Goal: Check status: Check status

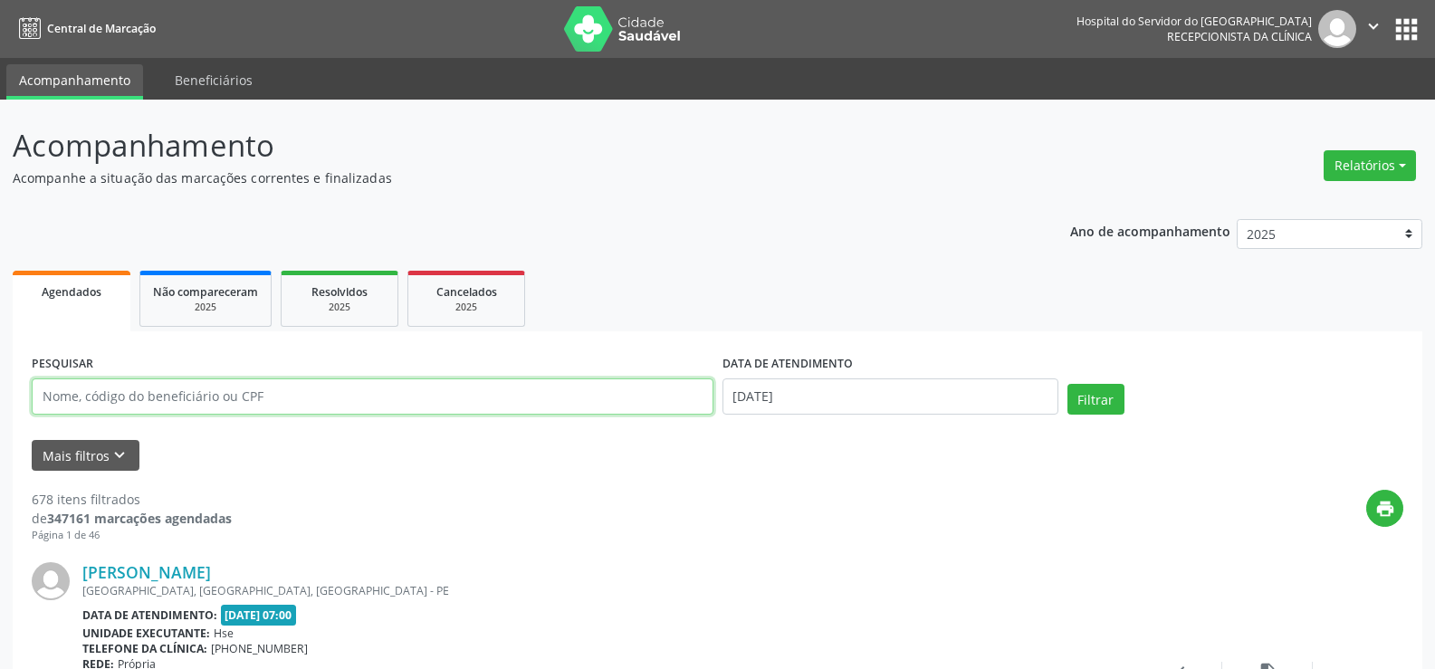
click at [340, 387] on input "text" at bounding box center [373, 396] width 682 height 36
paste input "[PERSON_NAME]"
type input "[PERSON_NAME]"
click at [1067, 384] on button "Filtrar" at bounding box center [1095, 399] width 57 height 31
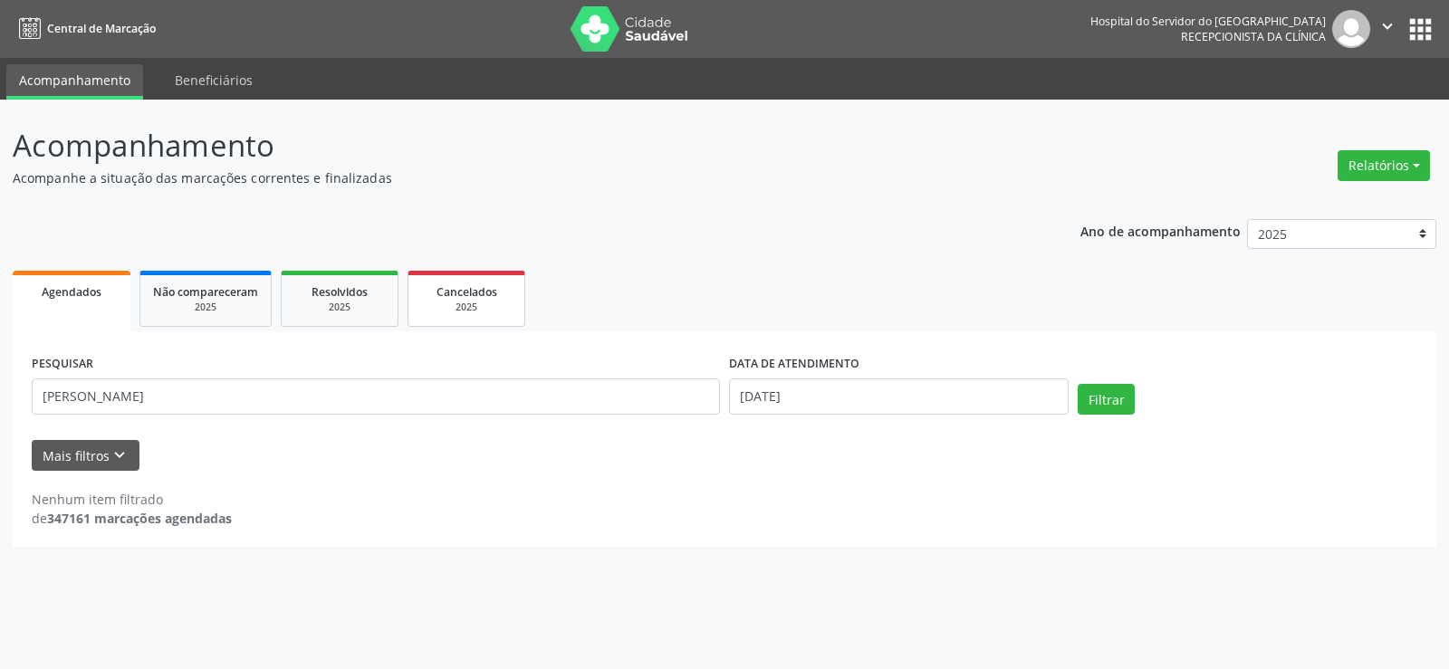
click at [467, 288] on span "Cancelados" at bounding box center [466, 291] width 61 height 15
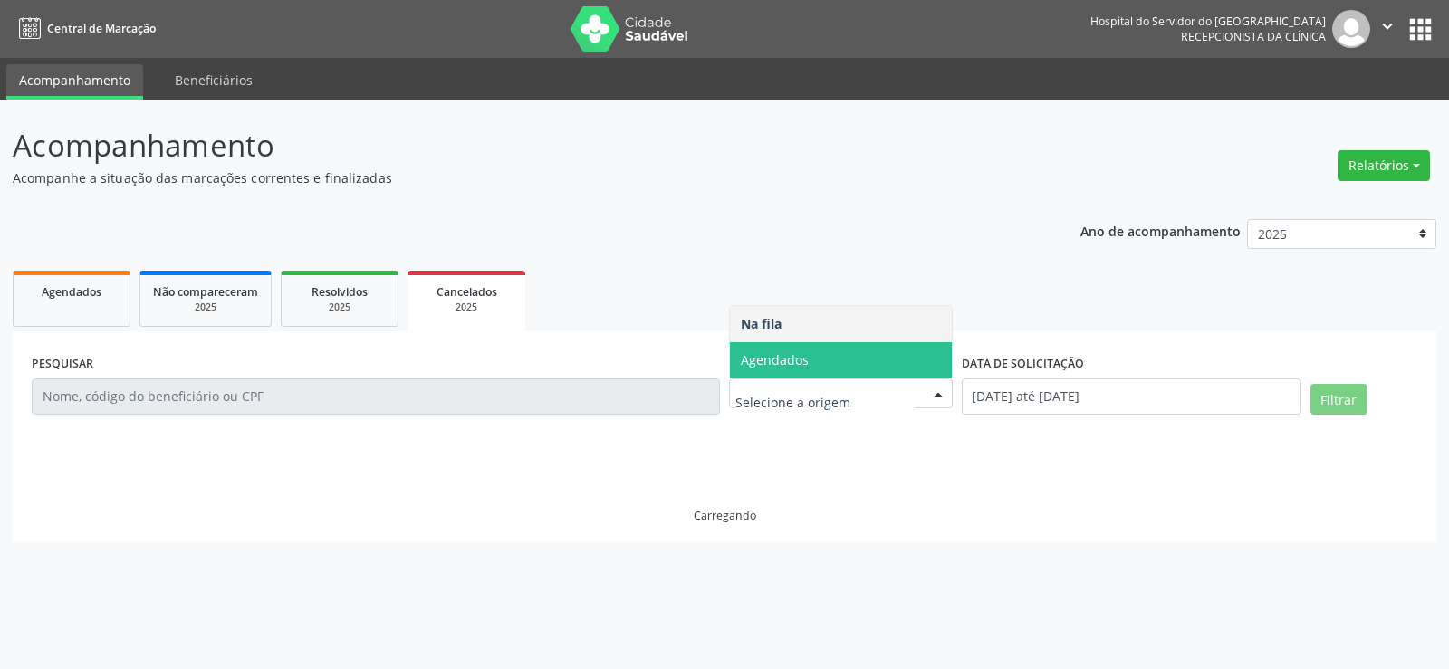
click at [795, 361] on span "Agendados" at bounding box center [775, 359] width 68 height 17
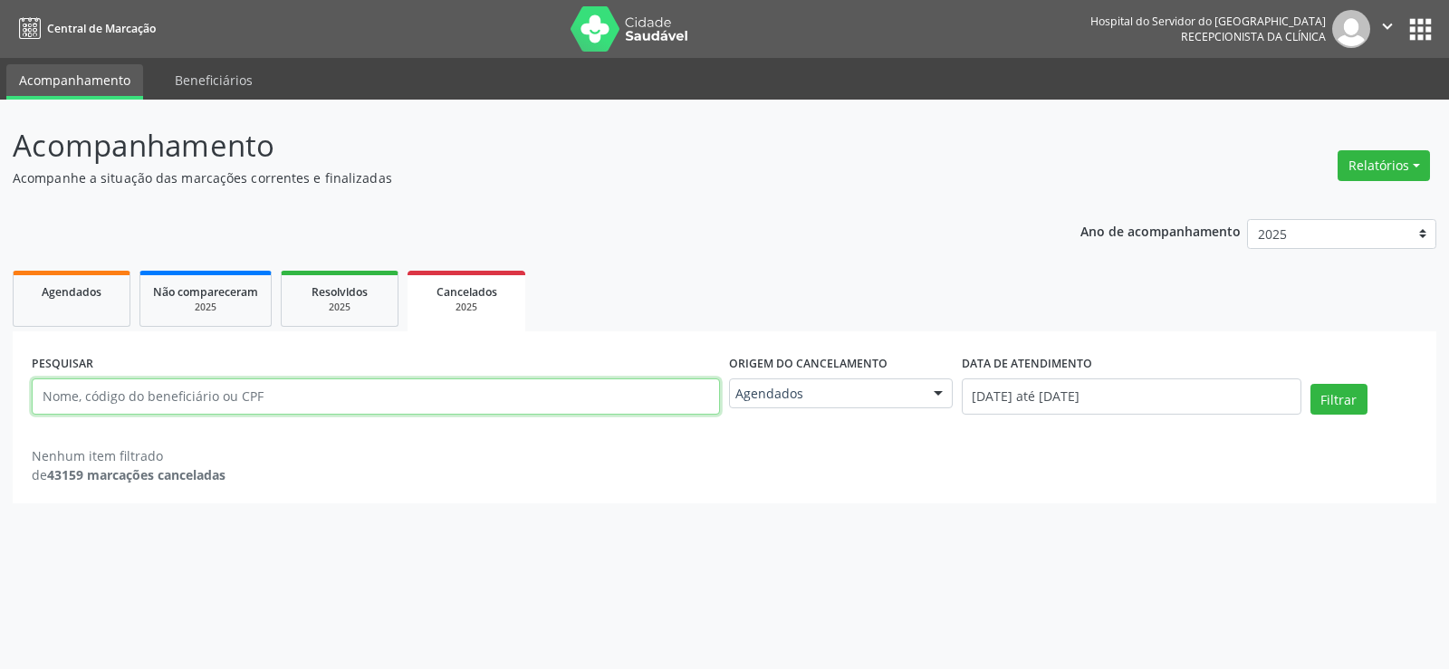
click at [315, 397] on input "text" at bounding box center [376, 396] width 688 height 36
paste input "[PERSON_NAME]"
click at [1310, 384] on button "Filtrar" at bounding box center [1338, 399] width 57 height 31
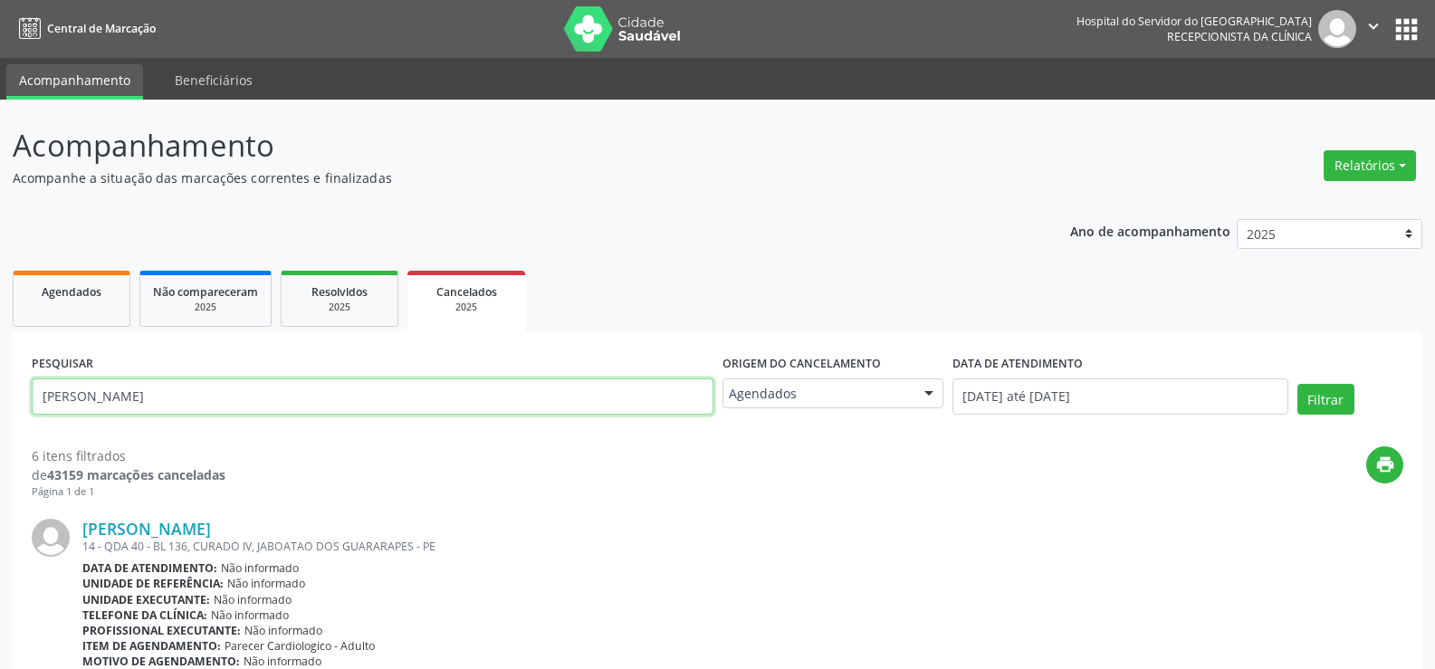
click at [404, 381] on input "[PERSON_NAME]" at bounding box center [373, 396] width 682 height 36
paste input "[PERSON_NAME]"
click at [1297, 384] on button "Filtrar" at bounding box center [1325, 399] width 57 height 31
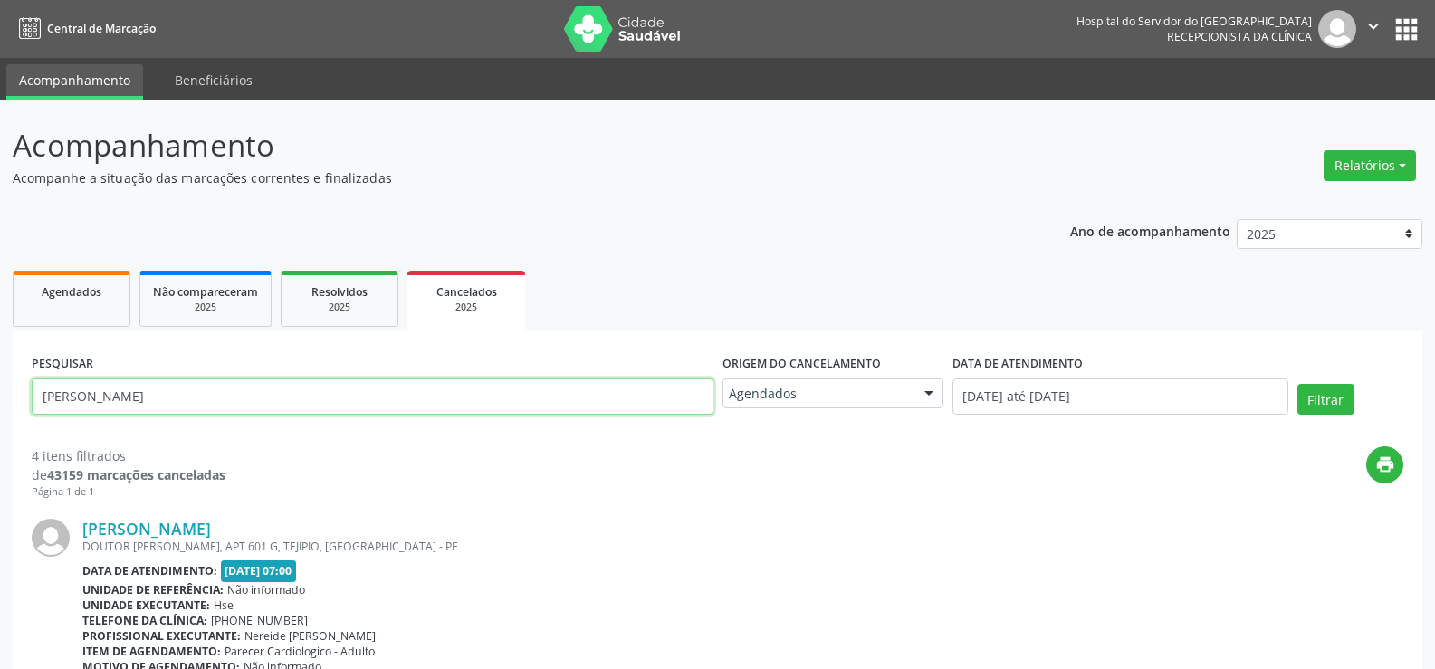
click at [372, 398] on input "[PERSON_NAME]" at bounding box center [373, 396] width 682 height 36
paste input "[PERSON_NAME]"
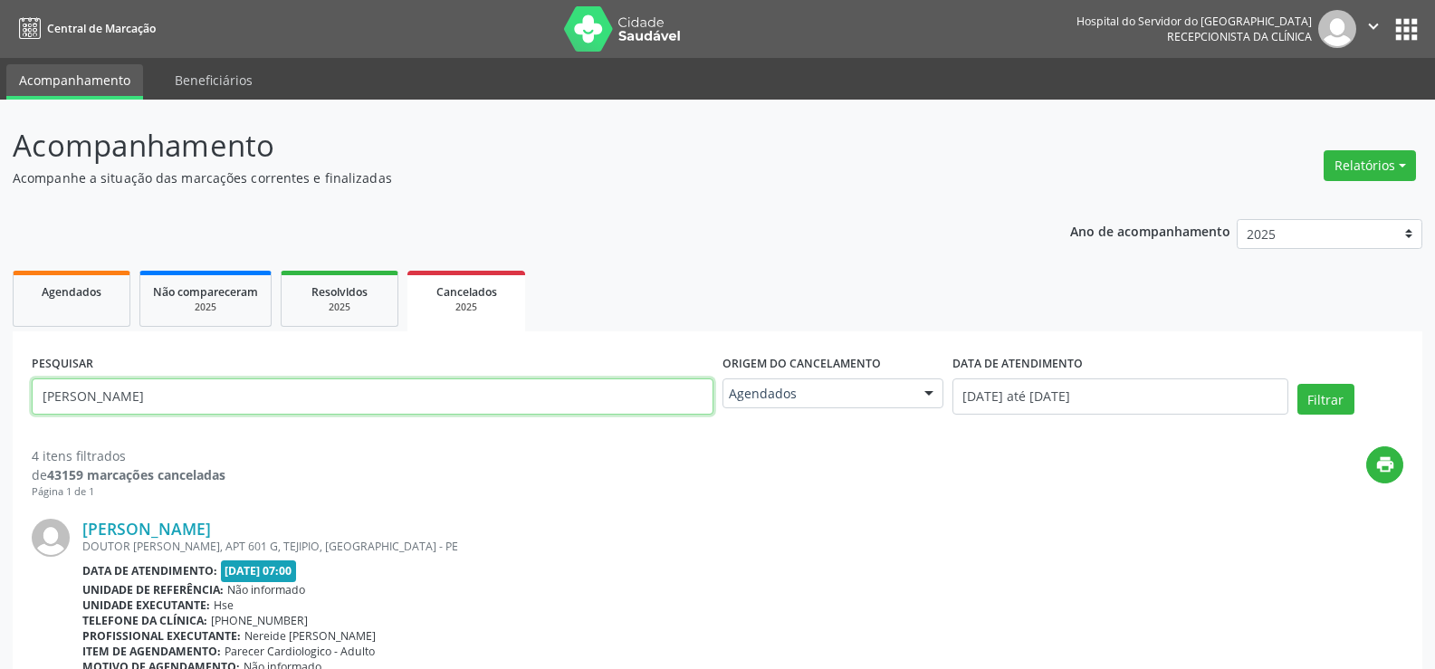
click at [1297, 384] on button "Filtrar" at bounding box center [1325, 399] width 57 height 31
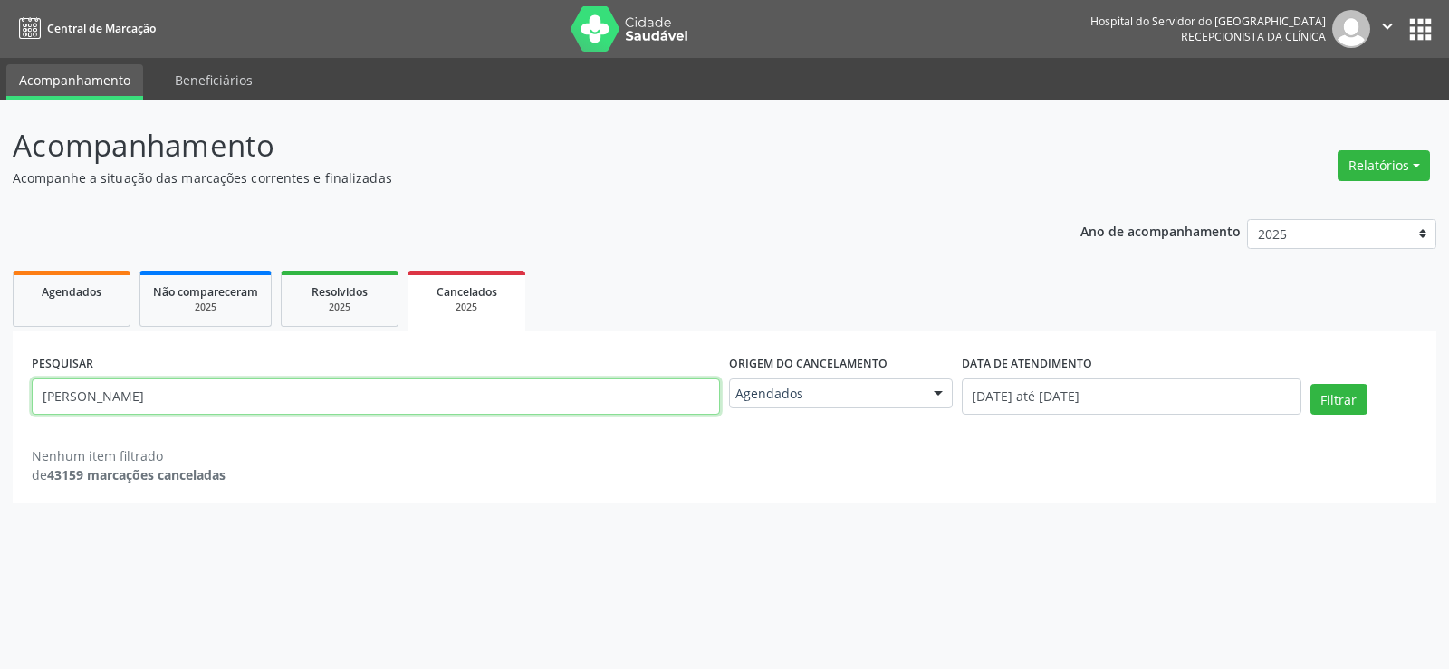
click at [374, 405] on input "[PERSON_NAME]" at bounding box center [376, 396] width 688 height 36
paste input "[PERSON_NAME] do [PERSON_NAME]"
click at [1310, 384] on button "Filtrar" at bounding box center [1338, 399] width 57 height 31
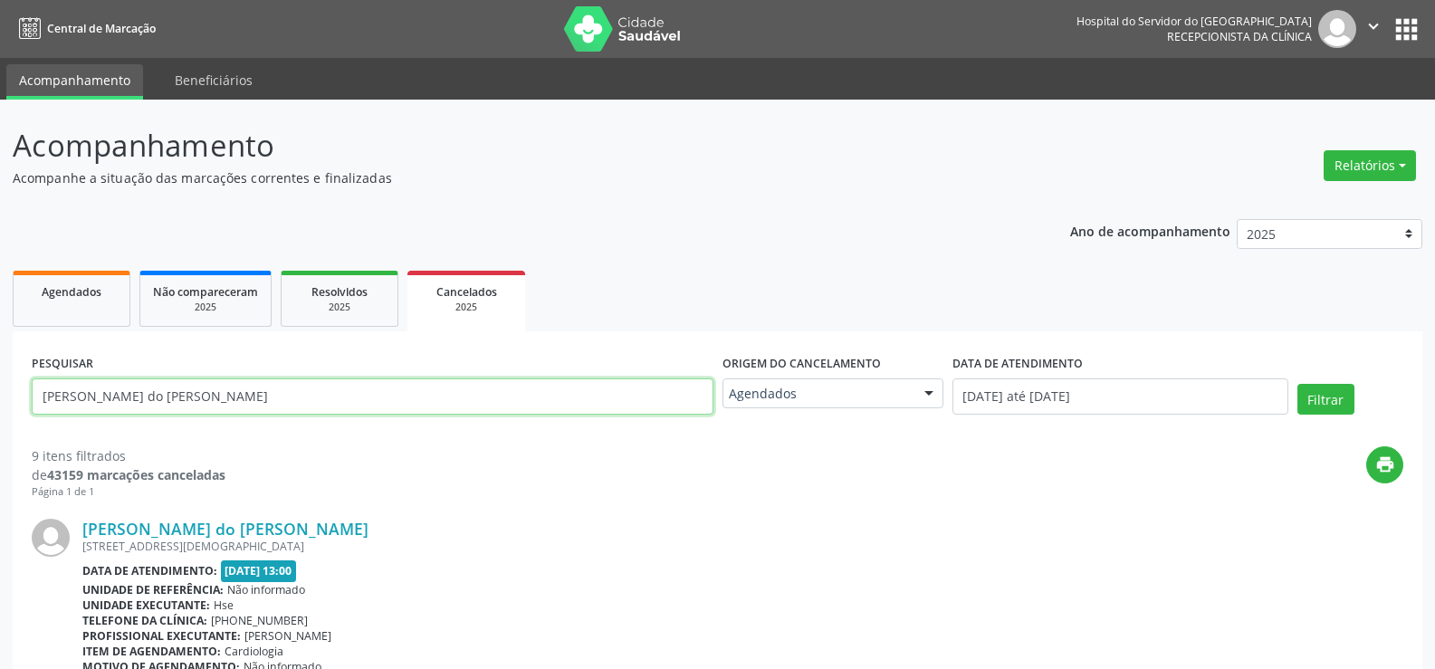
click at [320, 387] on input "[PERSON_NAME] do [PERSON_NAME]" at bounding box center [373, 396] width 682 height 36
paste input "Ivonete [PERSON_NAME]"
click at [1297, 384] on button "Filtrar" at bounding box center [1325, 399] width 57 height 31
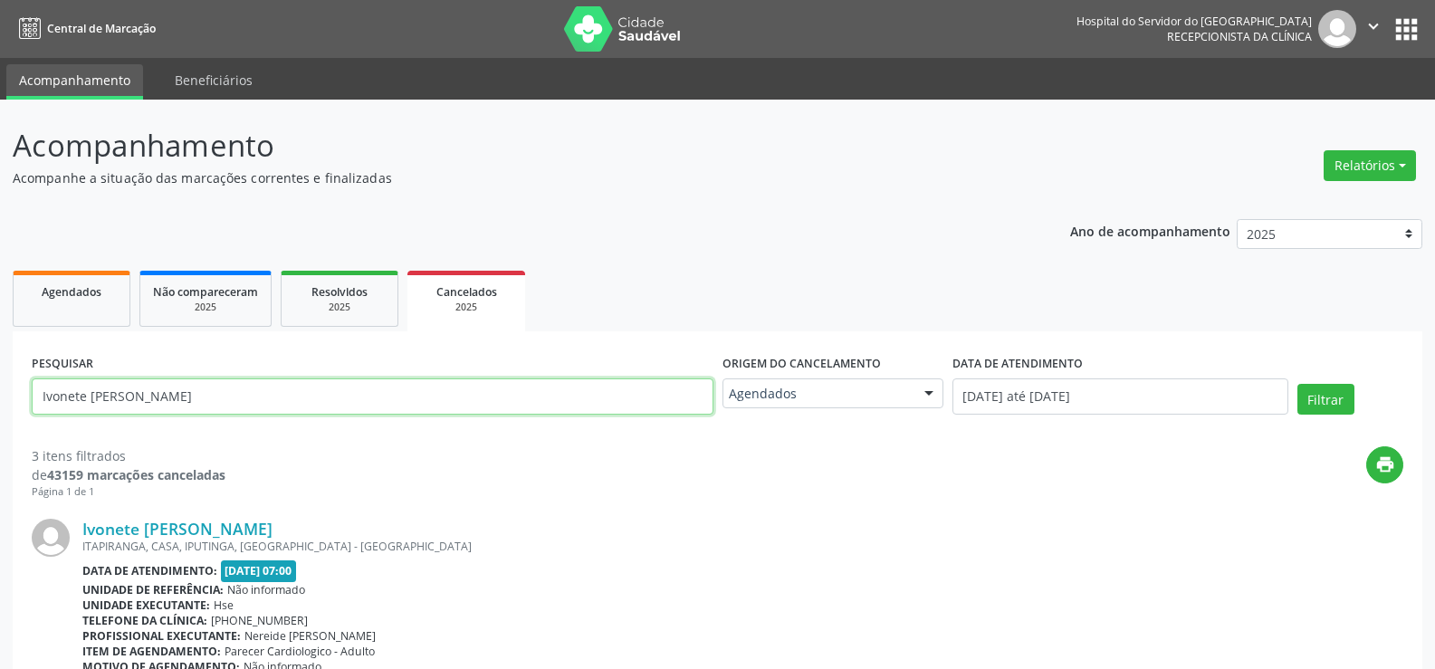
click at [350, 406] on input "Ivonete [PERSON_NAME]" at bounding box center [373, 396] width 682 height 36
paste input "[PERSON_NAME]"
click at [1297, 384] on button "Filtrar" at bounding box center [1325, 399] width 57 height 31
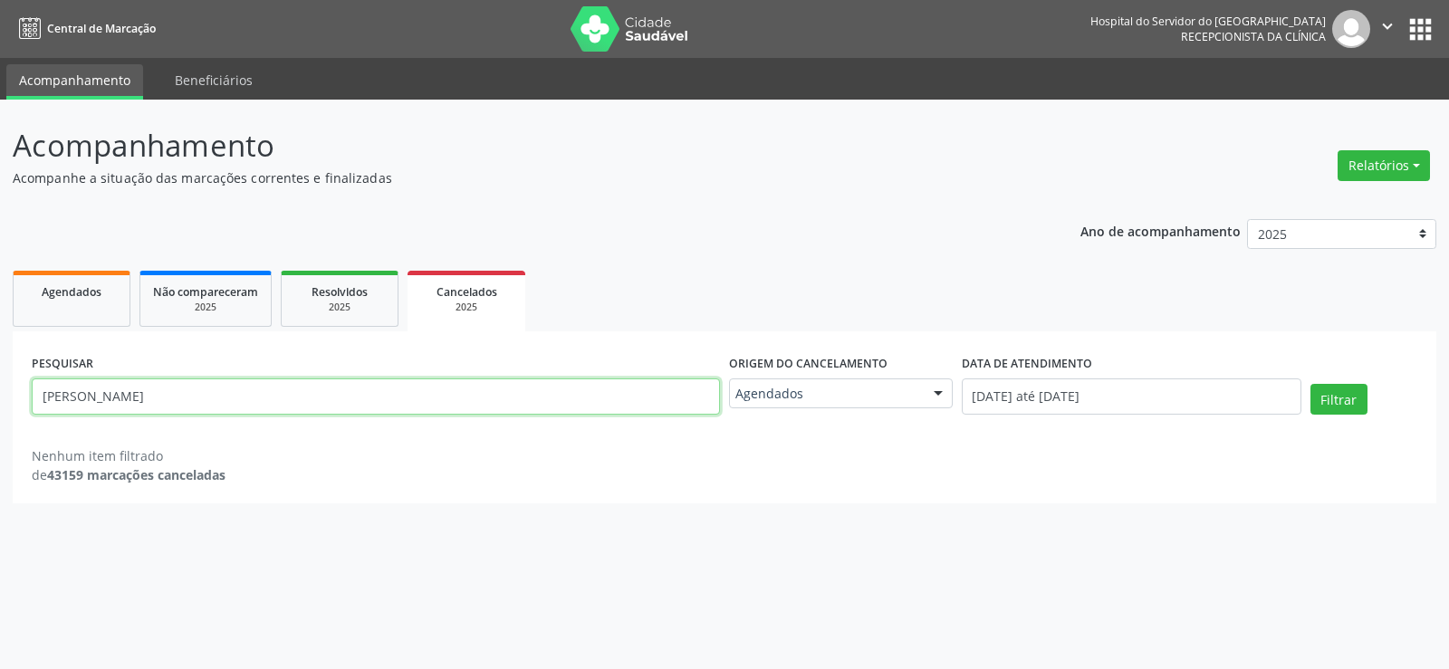
click at [402, 394] on input "[PERSON_NAME]" at bounding box center [376, 396] width 688 height 36
paste input "UANE [PERSON_NAME]"
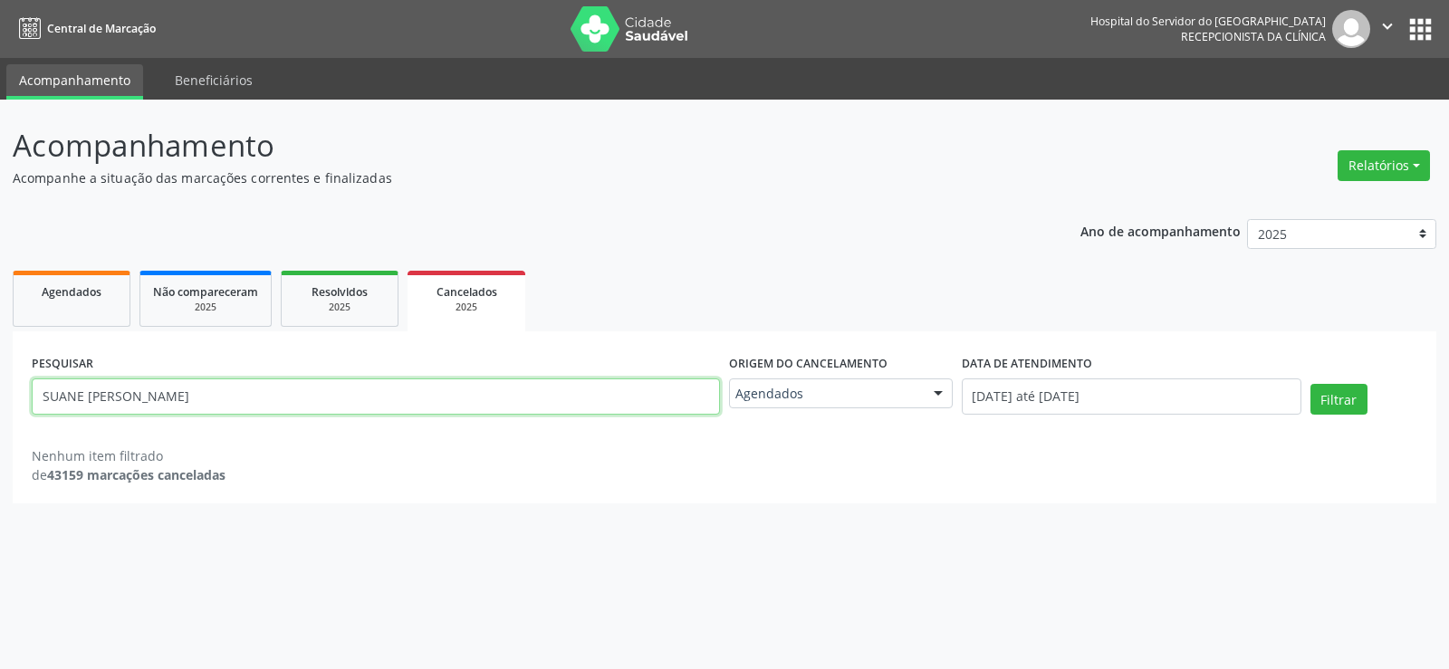
click at [1310, 384] on button "Filtrar" at bounding box center [1338, 399] width 57 height 31
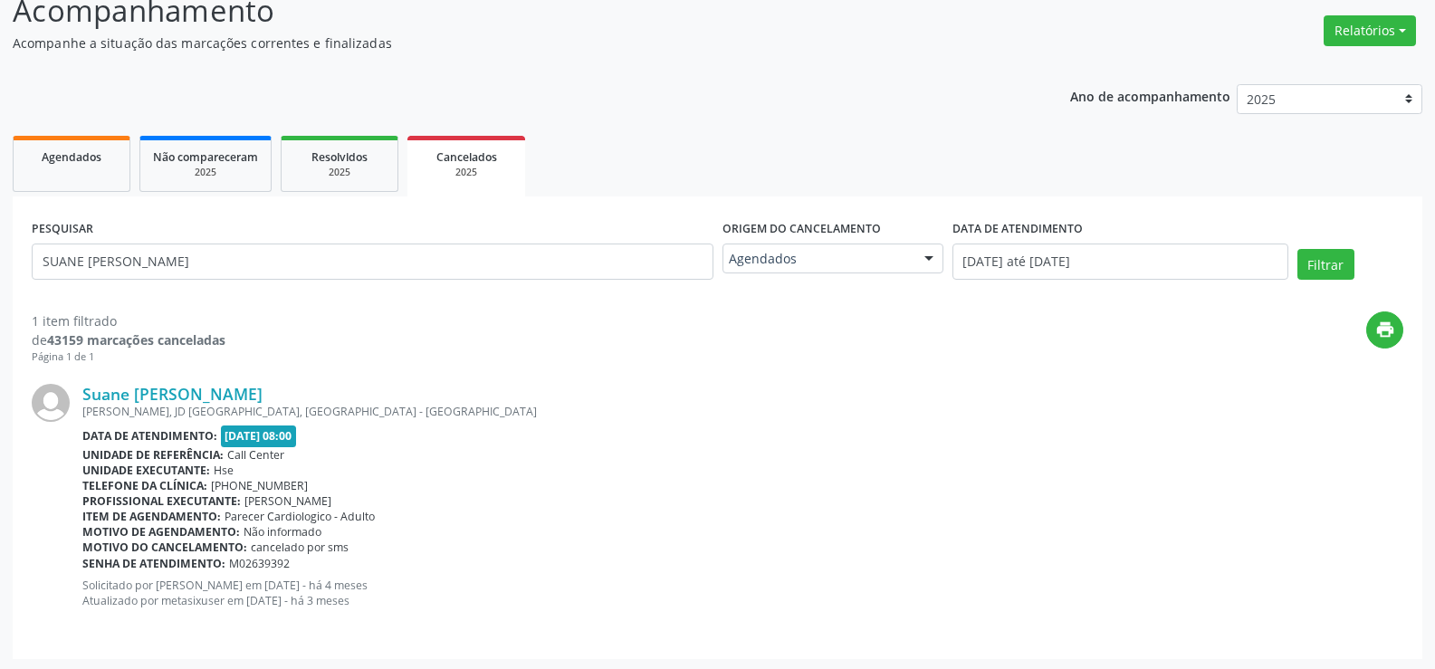
scroll to position [138, 0]
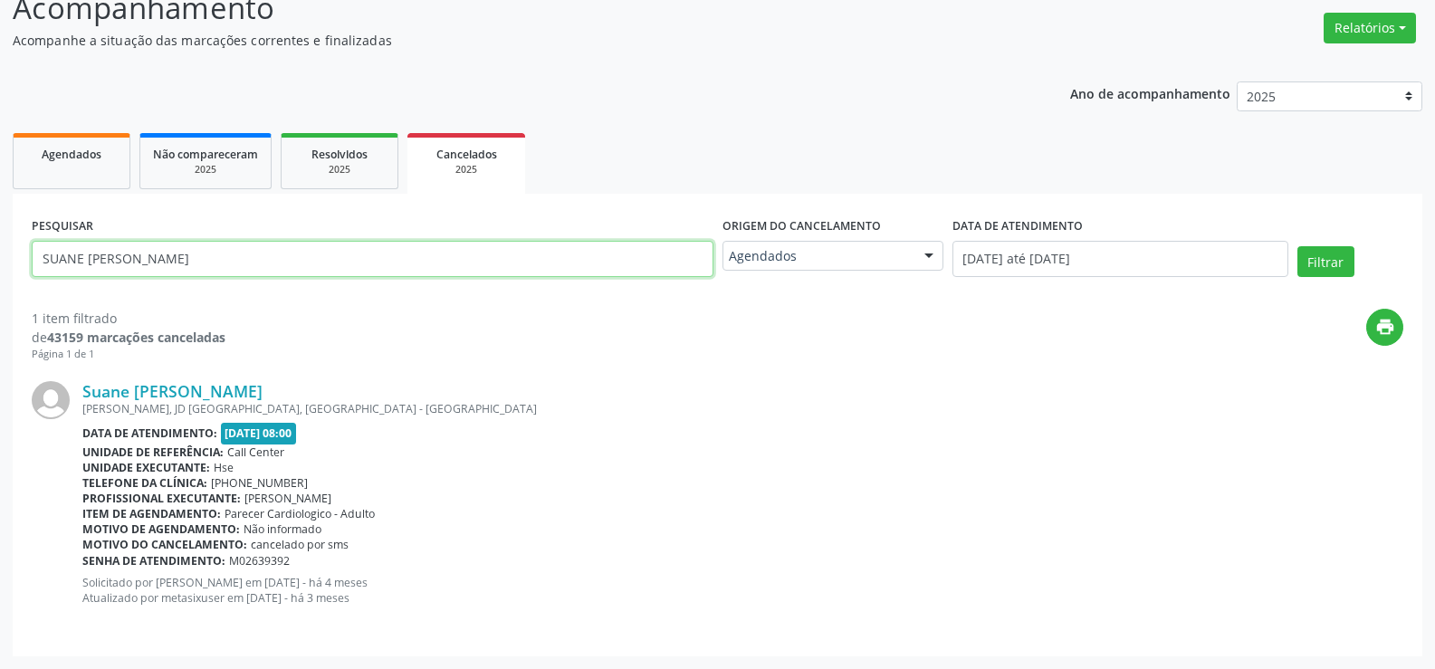
click at [345, 244] on input "SUANE [PERSON_NAME]" at bounding box center [373, 259] width 682 height 36
paste input "EDINAIDE [PERSON_NAME]"
type input "EDINAIDE [PERSON_NAME]"
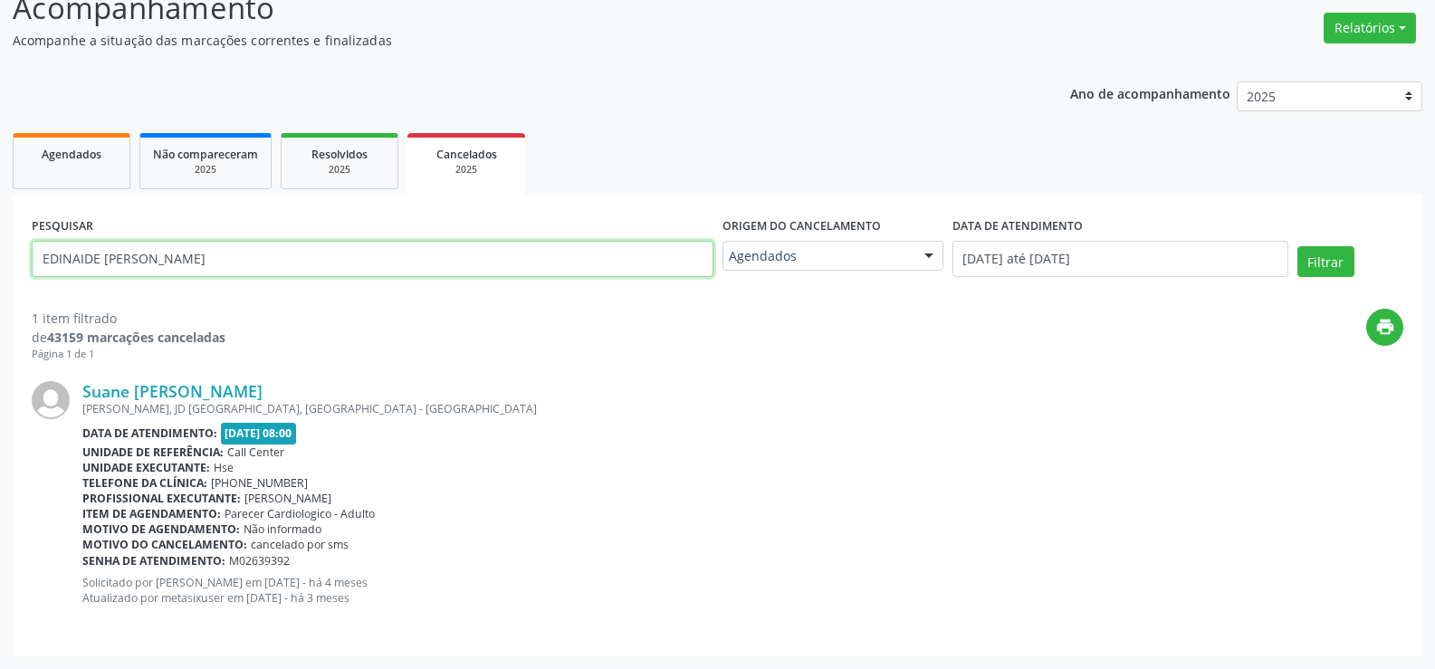
click at [1297, 246] on button "Filtrar" at bounding box center [1325, 261] width 57 height 31
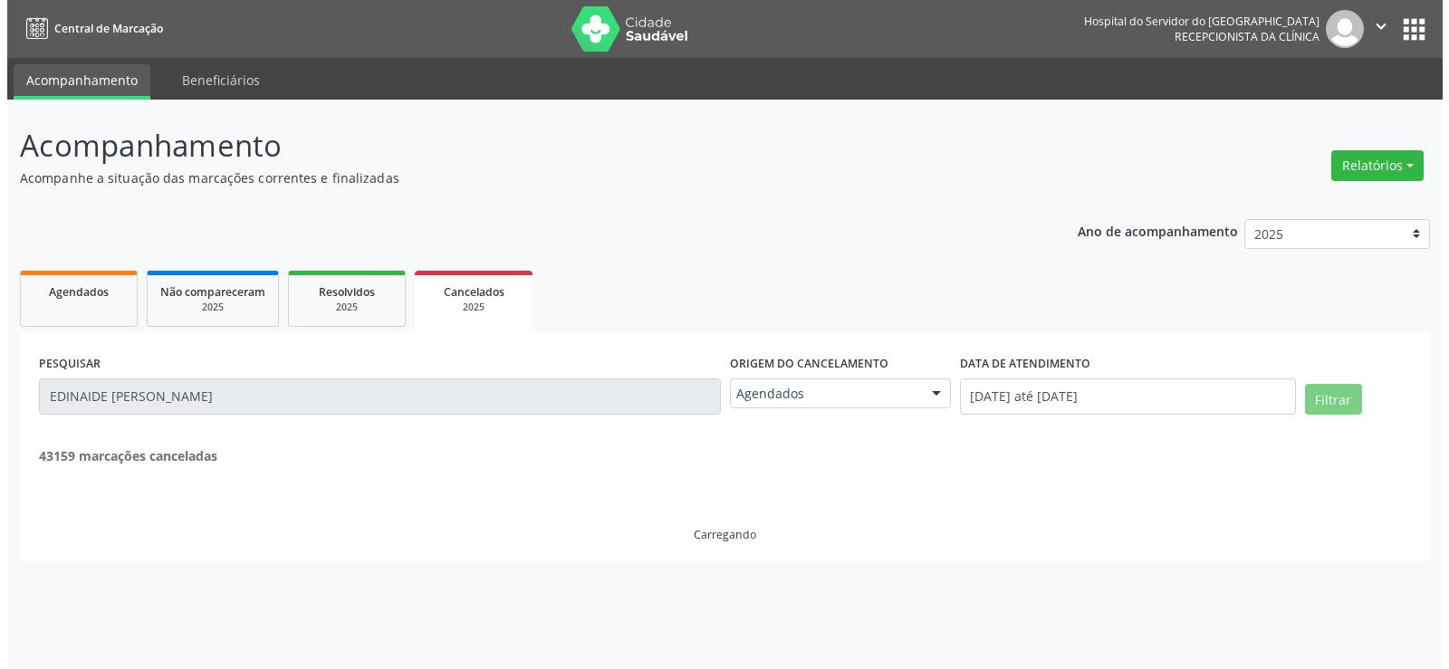
scroll to position [0, 0]
